Goal: Information Seeking & Learning: Learn about a topic

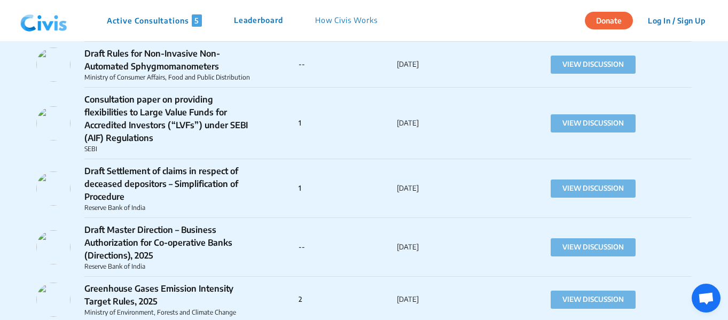
scroll to position [1655, 0]
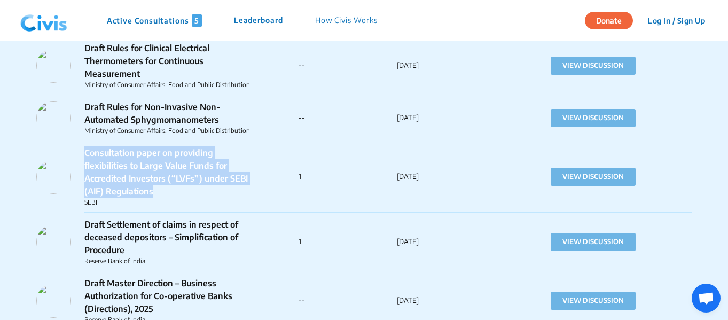
drag, startPoint x: 169, startPoint y: 184, endPoint x: 84, endPoint y: 136, distance: 97.3
click at [84, 146] on p "Consultation paper on providing flexibilities to Large Value Funds for Accredit…" at bounding box center [169, 171] width 171 height 51
copy p "Consultation paper on providing flexibilities to Large Value Funds for Accredit…"
click at [572, 168] on button "VIEW DISCUSSION" at bounding box center [592, 177] width 85 height 18
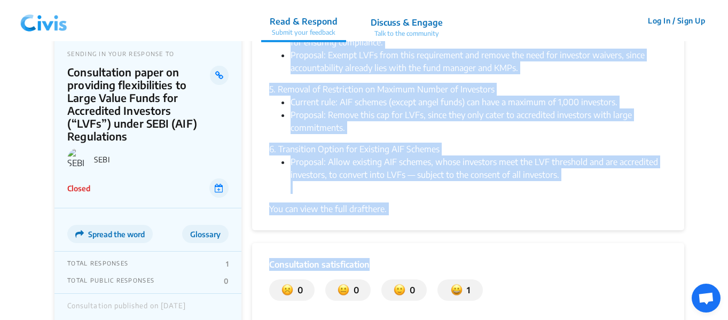
scroll to position [480, 0]
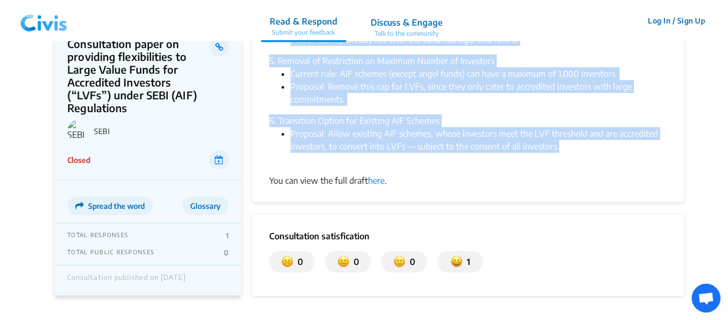
drag, startPoint x: 267, startPoint y: 98, endPoint x: 619, endPoint y: 147, distance: 354.7
copy div "Loremipsum Dolorsit Ametc ad Elits (DOEI) tem incididu u laboreetdolo magna al …"
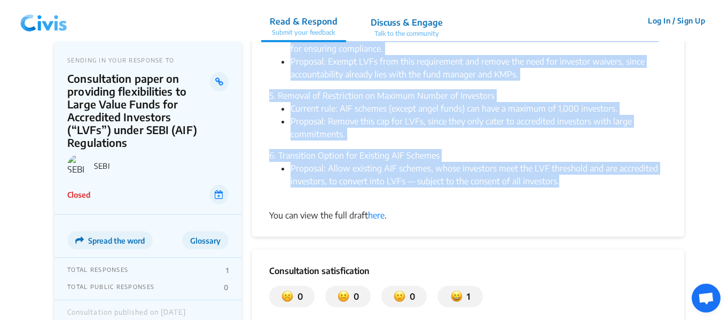
scroll to position [427, 0]
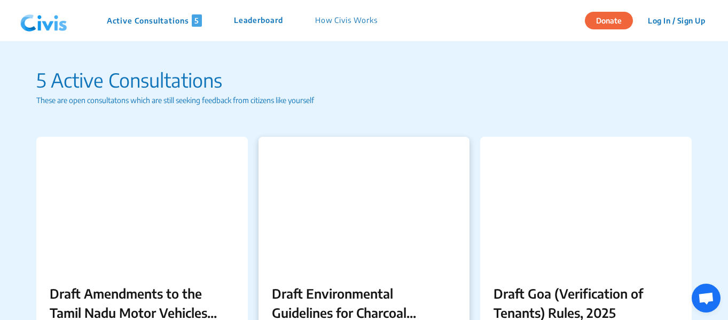
scroll to position [1720, 0]
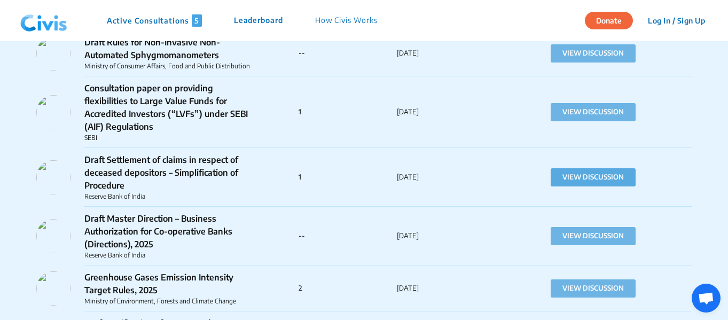
click at [578, 168] on button "VIEW DISCUSSION" at bounding box center [592, 177] width 85 height 18
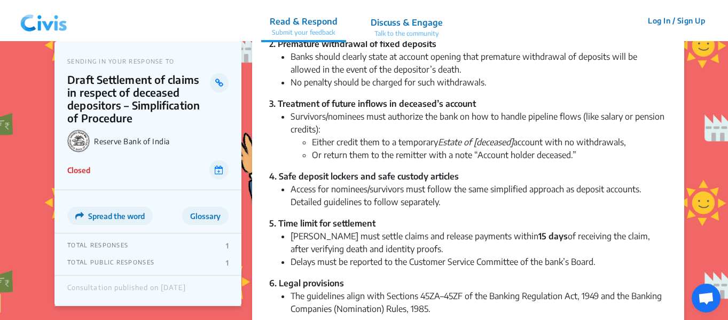
scroll to position [534, 0]
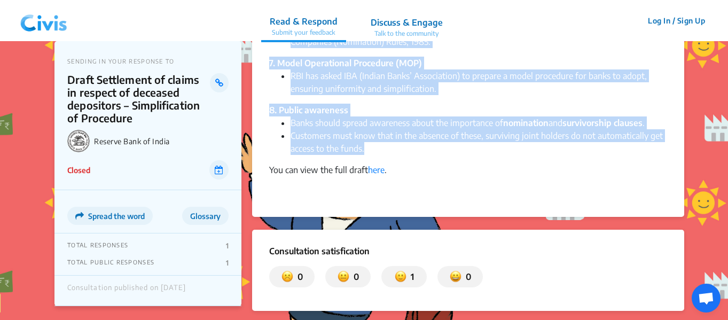
drag, startPoint x: 267, startPoint y: 96, endPoint x: 464, endPoint y: 148, distance: 203.8
copy div "Lor Ipsumdo Sita co Adipi (ELI) sed doeius tempori utlaboreet do magnaali eni a…"
click at [381, 152] on li "Customers must know that in the absence of these, surviving joint holders do no…" at bounding box center [478, 142] width 376 height 26
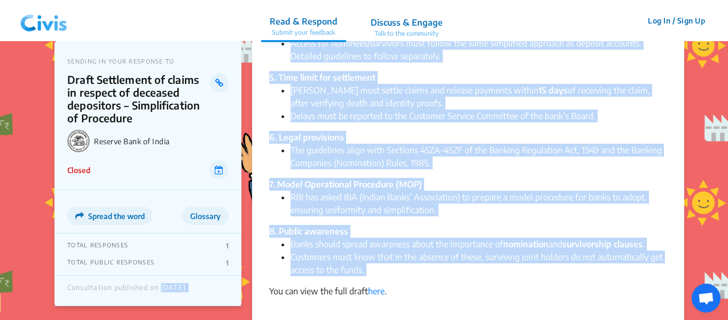
scroll to position [0, 0]
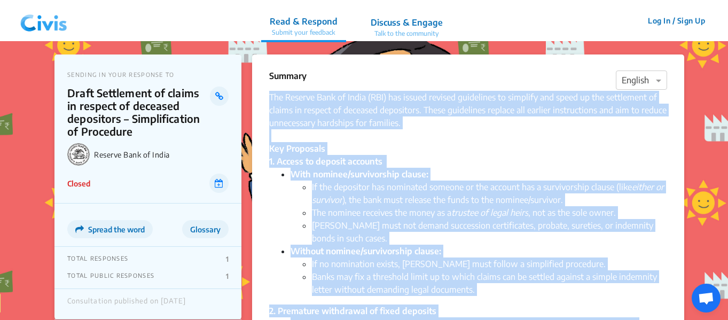
drag, startPoint x: 381, startPoint y: 151, endPoint x: 272, endPoint y: 99, distance: 120.3
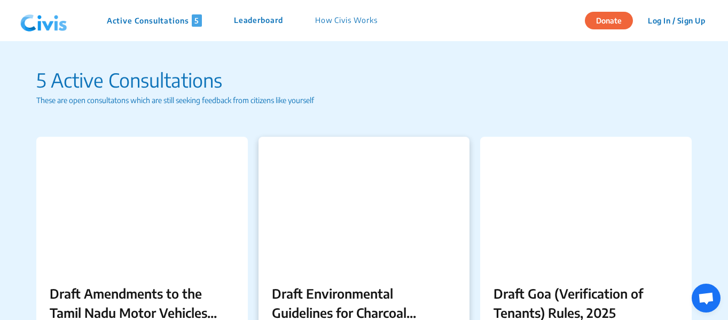
scroll to position [1778, 0]
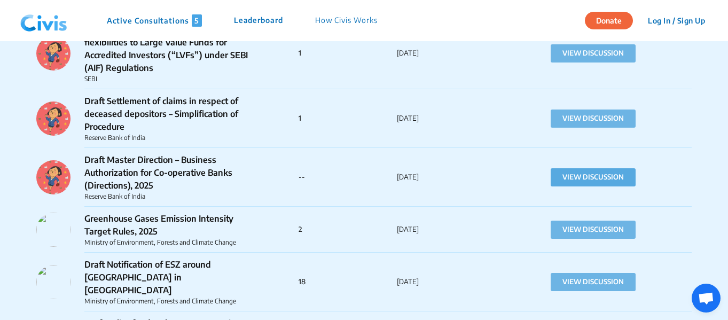
click at [590, 168] on button "VIEW DISCUSSION" at bounding box center [592, 177] width 85 height 18
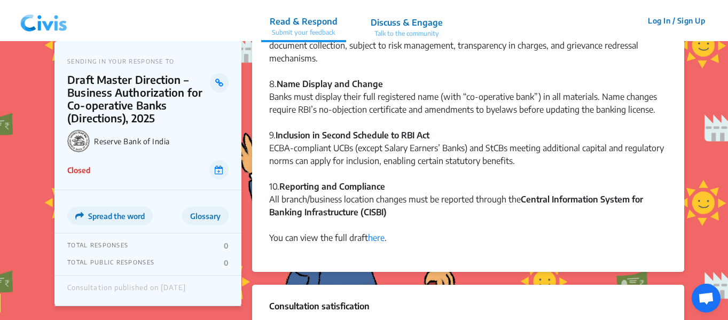
scroll to position [961, 0]
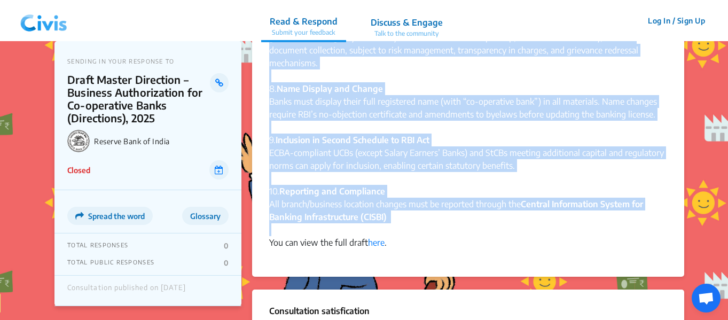
drag, startPoint x: 267, startPoint y: 97, endPoint x: 397, endPoint y: 218, distance: 177.5
copy div "Lor Ipsumdo Sita co Adipi (ELI) sed doeiusmo tem Incid Utlabo Etdolorem – Aliqu…"
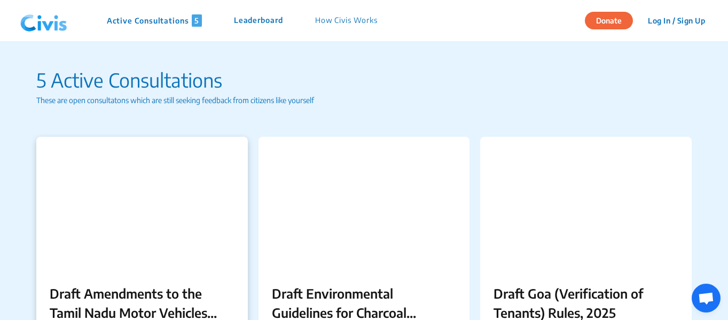
scroll to position [1831, 0]
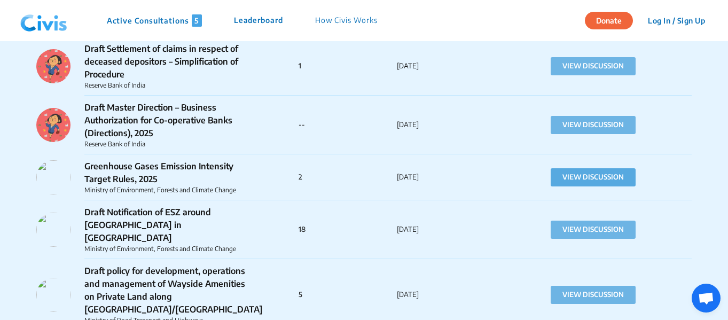
click at [582, 168] on button "VIEW DISCUSSION" at bounding box center [592, 177] width 85 height 18
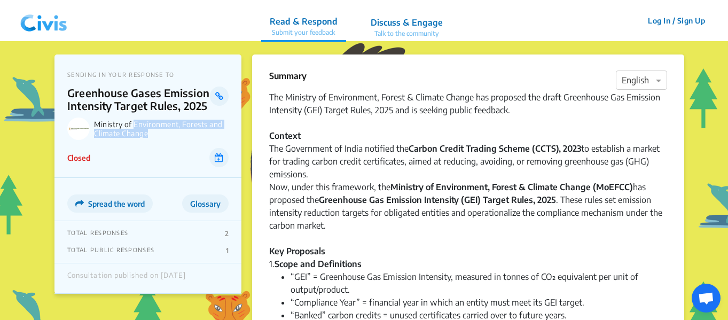
drag, startPoint x: 135, startPoint y: 124, endPoint x: 148, endPoint y: 135, distance: 17.8
click at [148, 135] on p "Ministry of Environment, Forests and Climate Change" at bounding box center [161, 129] width 135 height 18
copy p "Environment, Forests and Climate Change"
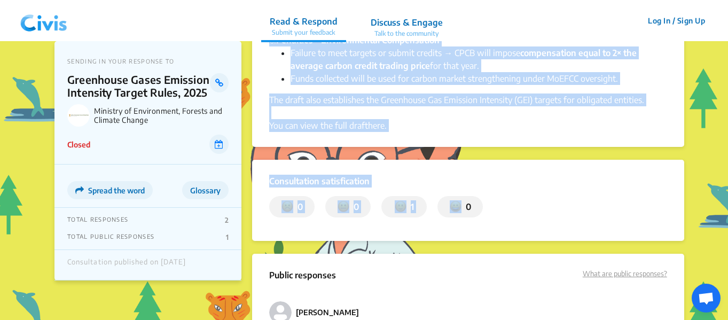
scroll to position [531, 0]
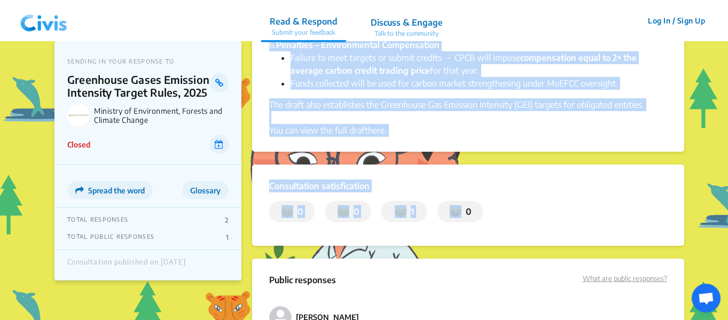
drag, startPoint x: 268, startPoint y: 100, endPoint x: 659, endPoint y: 102, distance: 391.3
copy div "Lor Ipsumdol si Ametconsect, Adipis & Elitsed Doeius tem incididu utl etdol Mag…"
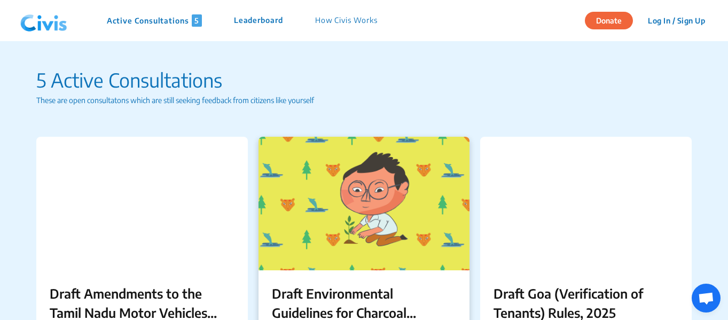
scroll to position [2469, 0]
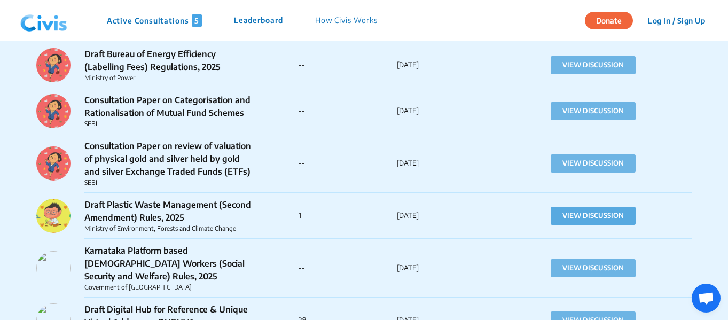
click at [591, 207] on button "VIEW DISCUSSION" at bounding box center [592, 216] width 85 height 18
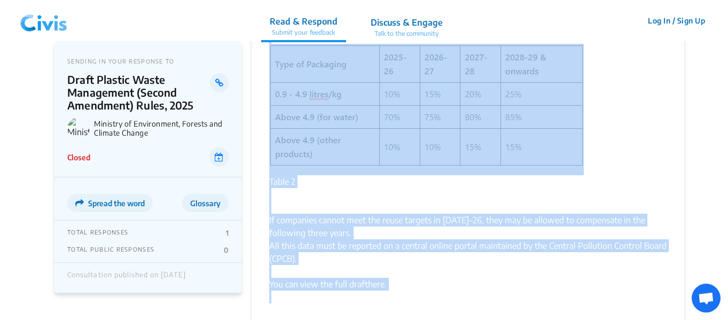
scroll to position [802, 0]
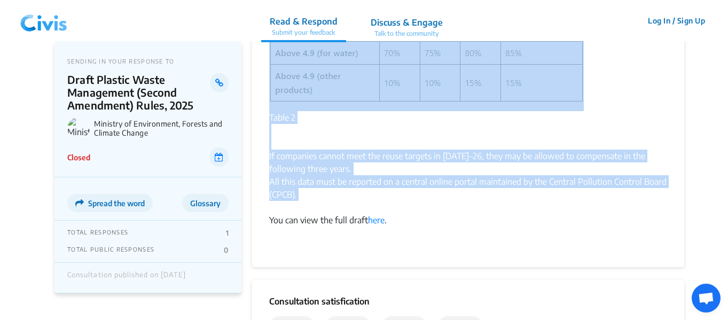
drag, startPoint x: 267, startPoint y: 96, endPoint x: 479, endPoint y: 188, distance: 231.0
copy div "Loremip: Dol Sitame consectetu adipiscing eli Seddoei Tempo Incididunt Utlab et…"
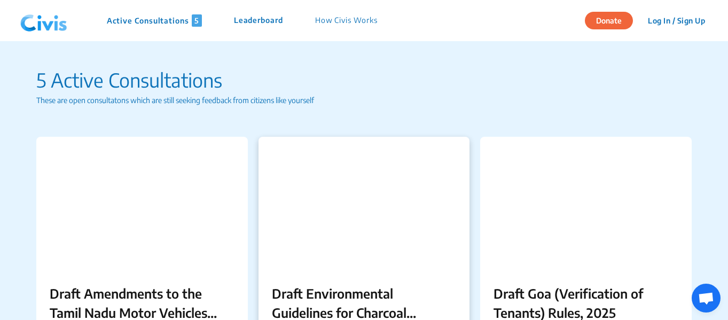
scroll to position [2417, 0]
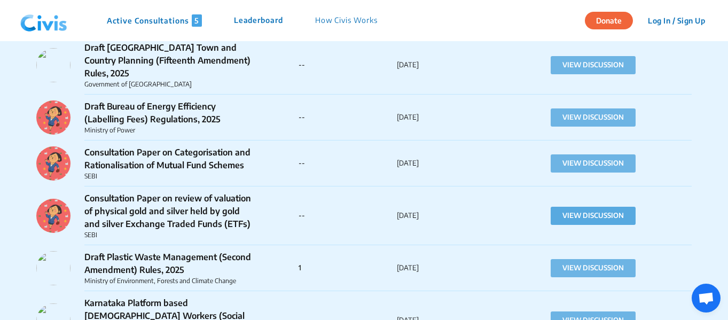
click at [586, 207] on button "VIEW DISCUSSION" at bounding box center [592, 216] width 85 height 18
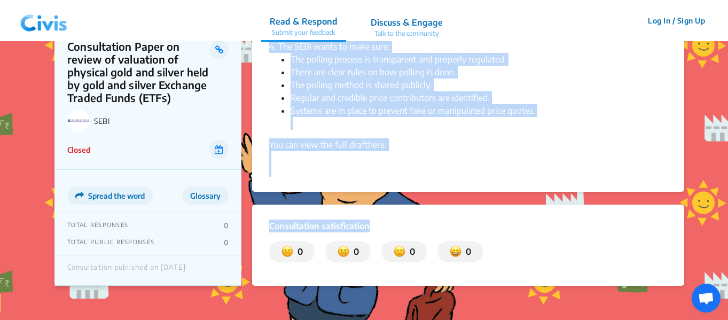
scroll to position [587, 0]
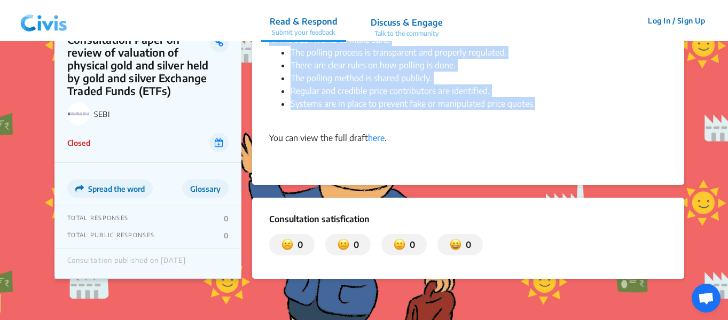
drag, startPoint x: 271, startPoint y: 96, endPoint x: 570, endPoint y: 100, distance: 299.0
copy div "Loremipsum Dolorsit Ametc ad Elits (DOEI) tem incididu utl etdoloremagn aliqu e…"
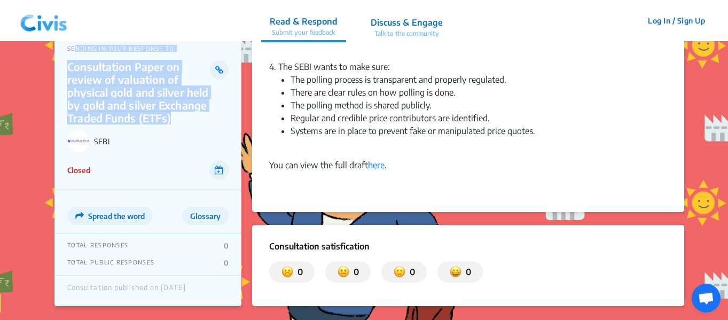
scroll to position [534, 0]
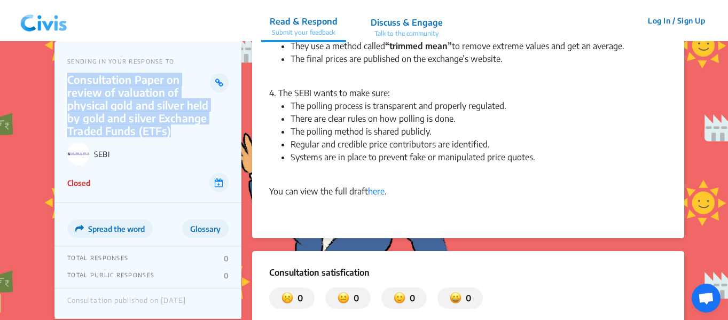
drag, startPoint x: 176, startPoint y: 96, endPoint x: 66, endPoint y: 76, distance: 112.4
click at [66, 76] on div "SENDING IN YOUR RESPONSE TO Consultation Paper on review of valuation of physic…" at bounding box center [147, 122] width 187 height 162
copy p "Consultation Paper on review of valuation of physical gold and silver held by g…"
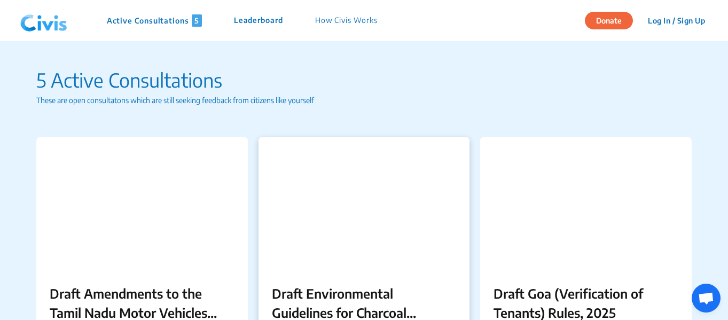
scroll to position [2364, 0]
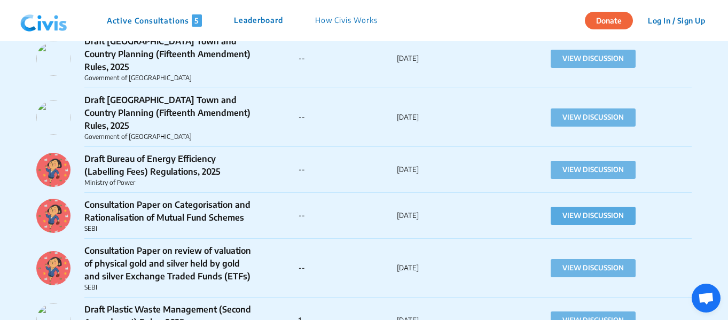
click at [571, 207] on button "VIEW DISCUSSION" at bounding box center [592, 216] width 85 height 18
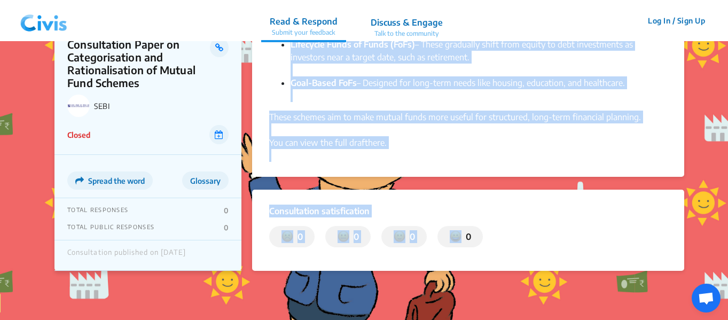
scroll to position [821, 0]
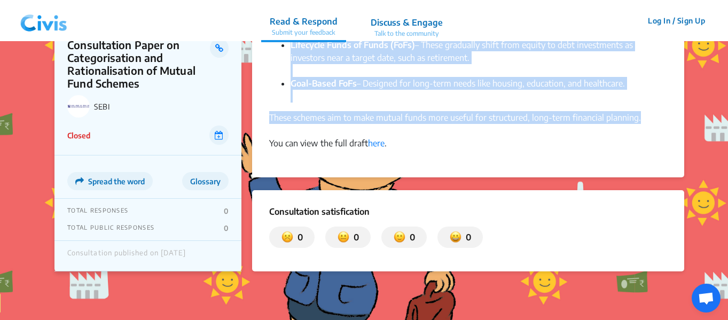
drag, startPoint x: 269, startPoint y: 96, endPoint x: 649, endPoint y: 116, distance: 380.6
copy div "Loremipsum Dolorsit Ametc ad Elits (DOEI) tem incididu u laboreetdolo magna al …"
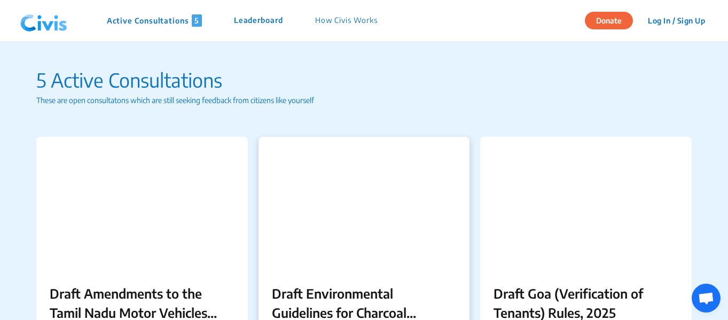
scroll to position [2104, 0]
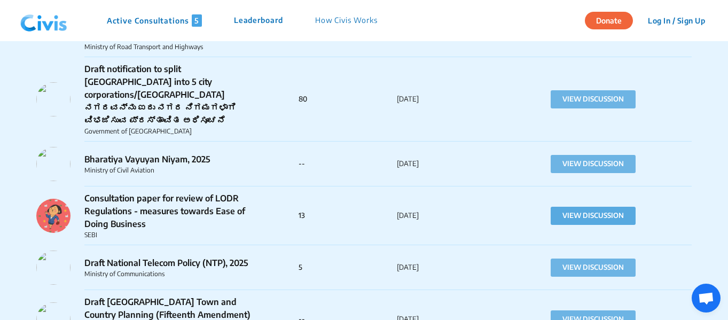
click at [588, 207] on button "VIEW DISCUSSION" at bounding box center [592, 216] width 85 height 18
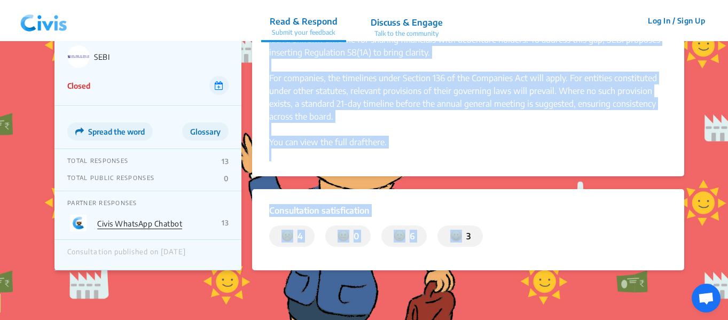
scroll to position [326, 0]
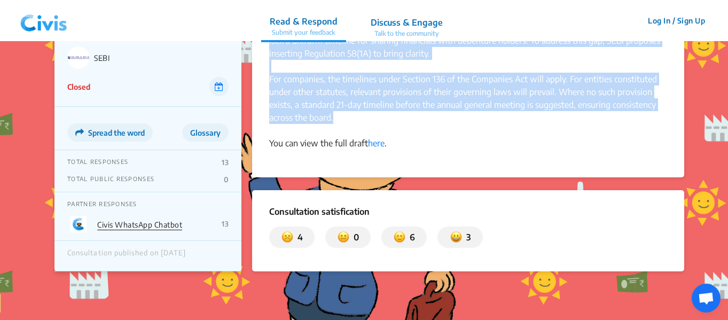
drag, startPoint x: 264, startPoint y: 97, endPoint x: 500, endPoint y: 118, distance: 236.9
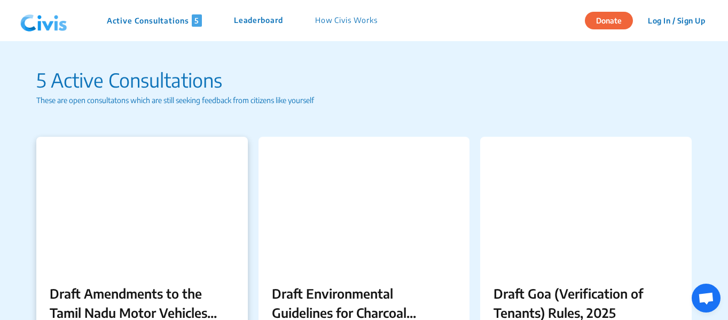
scroll to position [1831, 0]
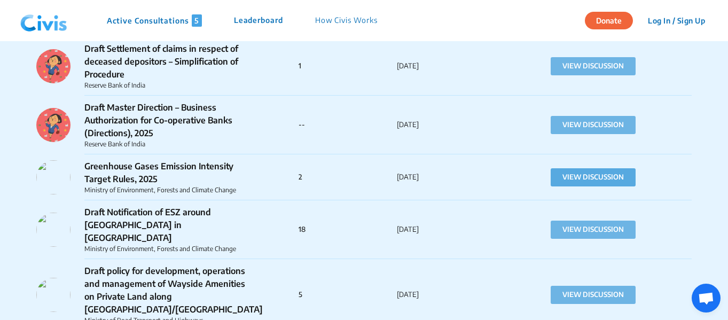
click at [570, 168] on button "VIEW DISCUSSION" at bounding box center [592, 177] width 85 height 18
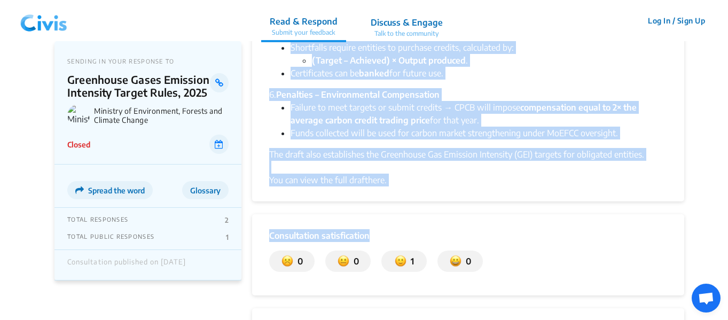
scroll to position [480, 0]
drag, startPoint x: 266, startPoint y: 94, endPoint x: 680, endPoint y: 144, distance: 416.6
